Goal: Navigation & Orientation: Find specific page/section

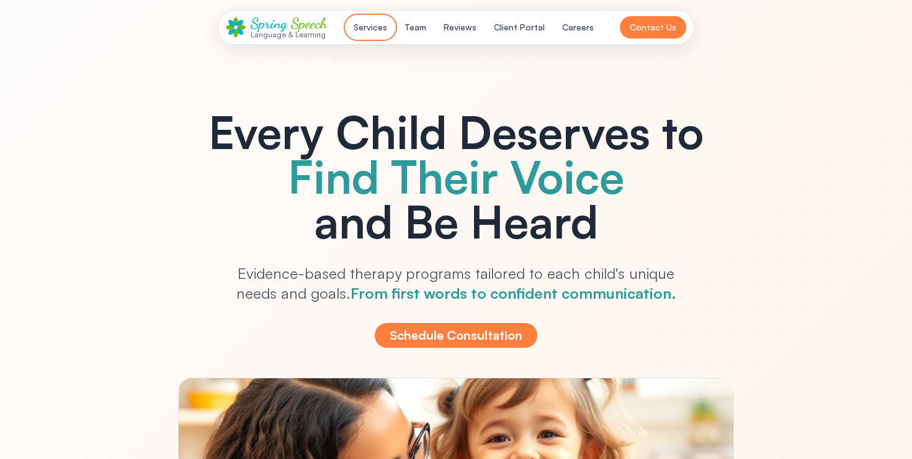
click at [379, 32] on button "Services" at bounding box center [370, 27] width 48 height 22
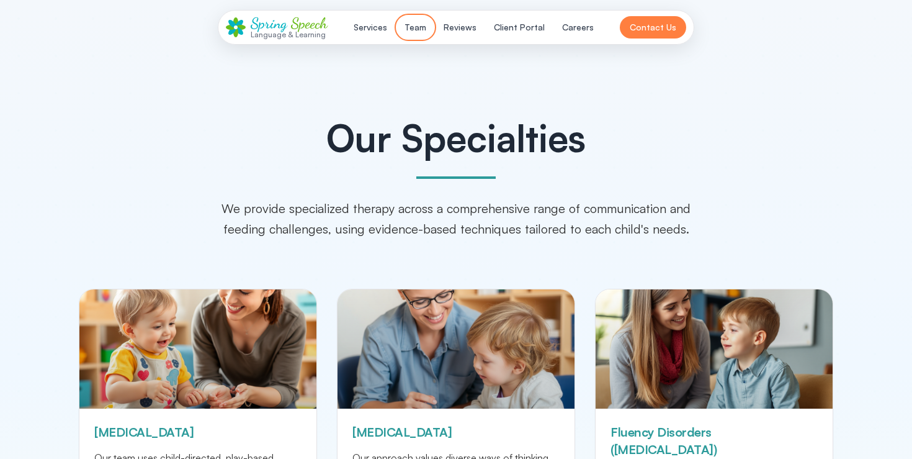
click at [411, 23] on button "Team" at bounding box center [415, 27] width 37 height 22
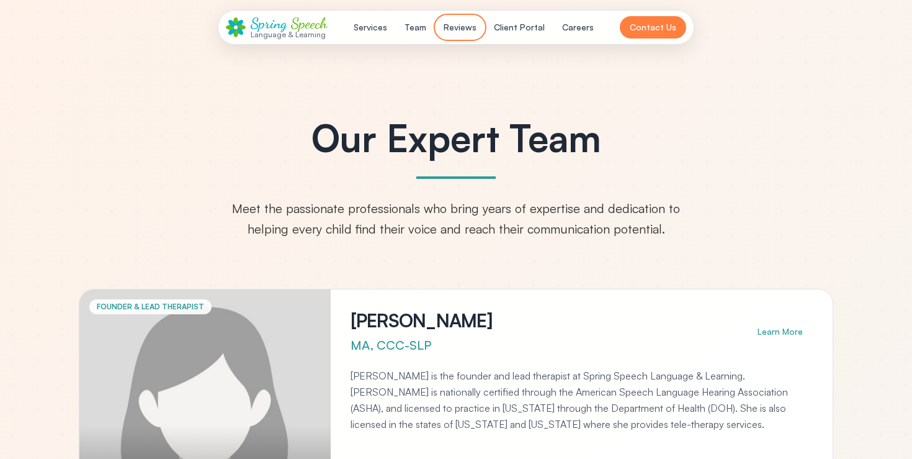
click at [467, 23] on button "Reviews" at bounding box center [460, 27] width 48 height 22
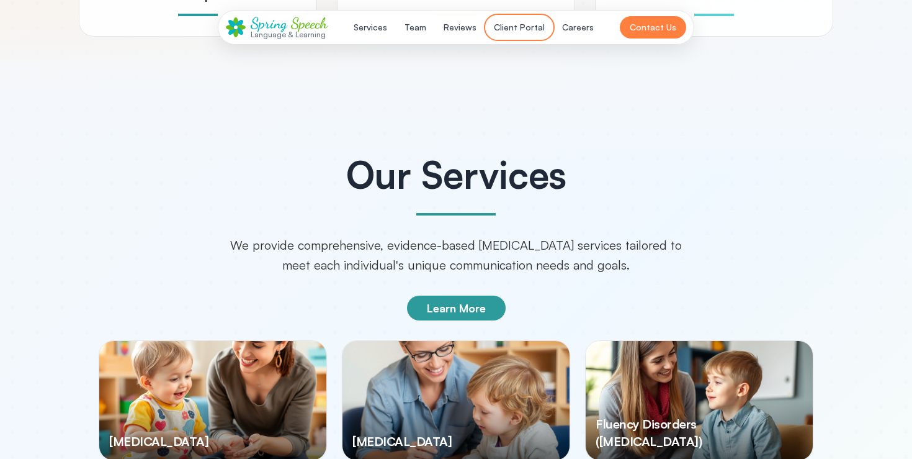
click at [529, 24] on button "Client Portal" at bounding box center [519, 27] width 66 height 22
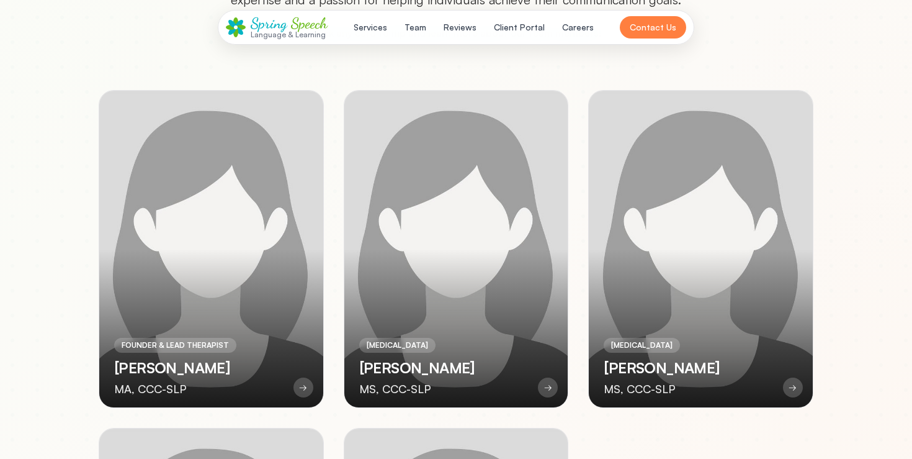
click at [285, 31] on div "Language & Learning" at bounding box center [289, 34] width 77 height 8
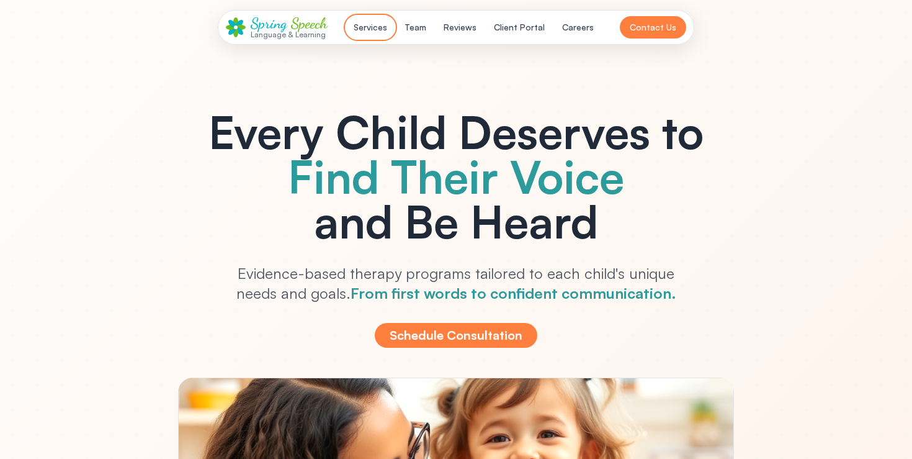
click at [374, 37] on button "Services" at bounding box center [370, 27] width 48 height 22
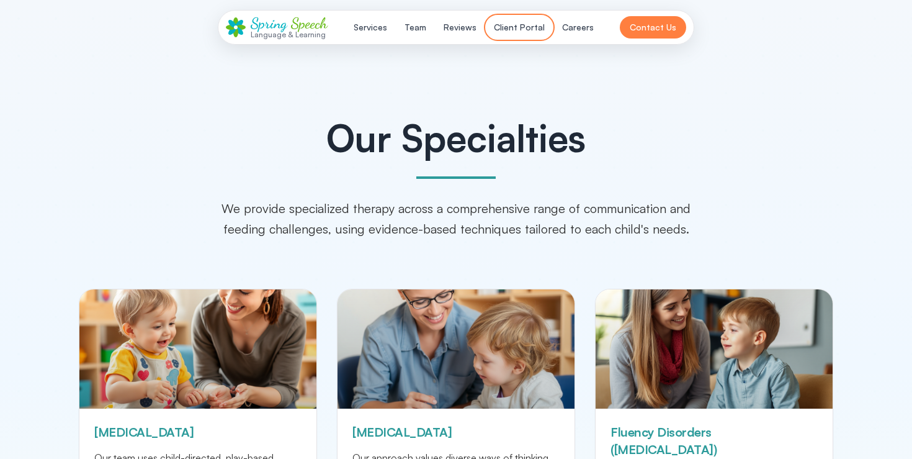
click at [514, 34] on button "Client Portal" at bounding box center [519, 27] width 66 height 22
click at [570, 33] on button "Careers" at bounding box center [578, 27] width 47 height 22
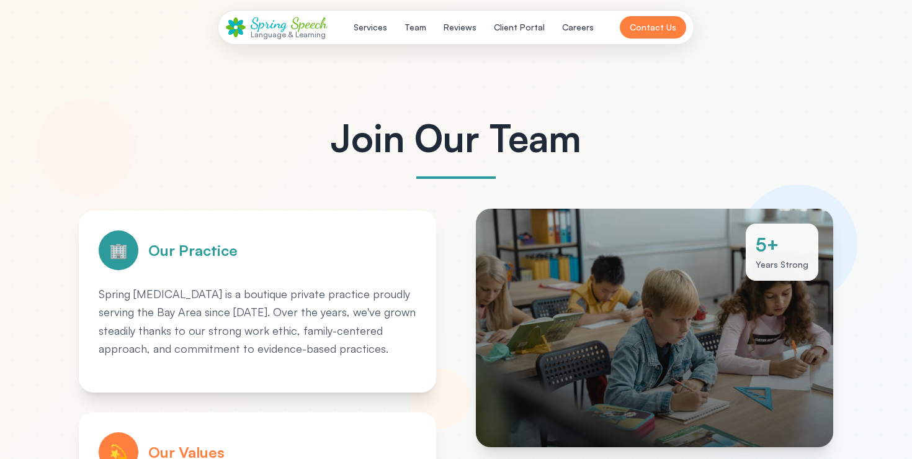
click at [303, 26] on span "Speech" at bounding box center [309, 23] width 37 height 18
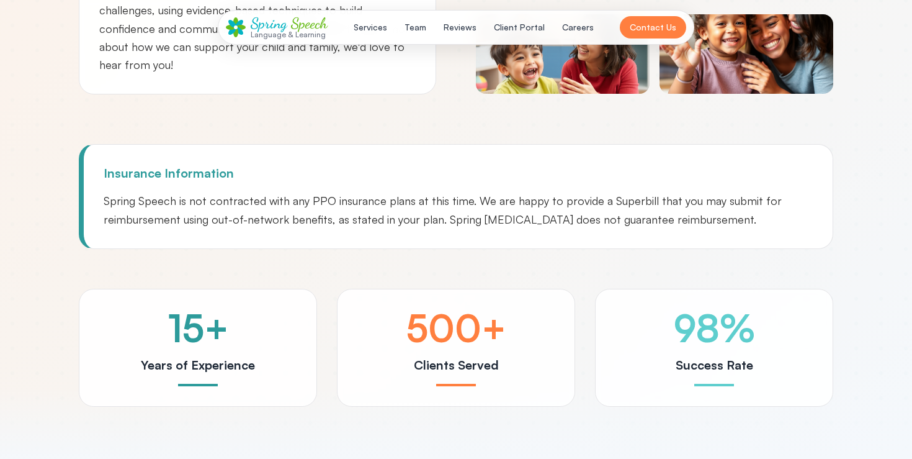
scroll to position [1084, 0]
